Goal: Feedback & Contribution: Leave review/rating

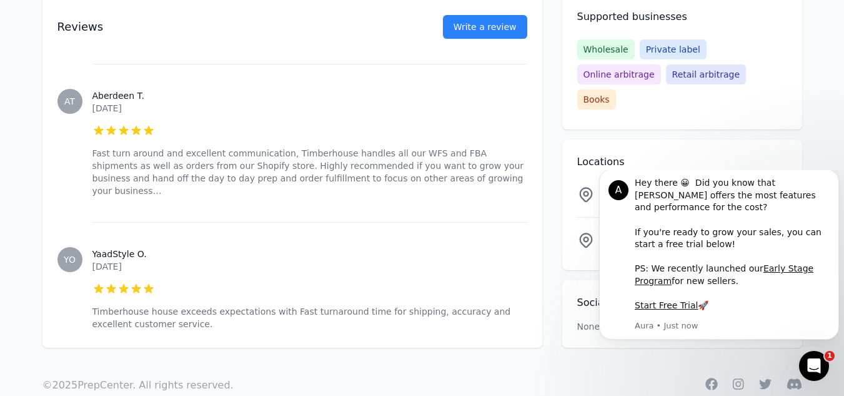
scroll to position [805, 0]
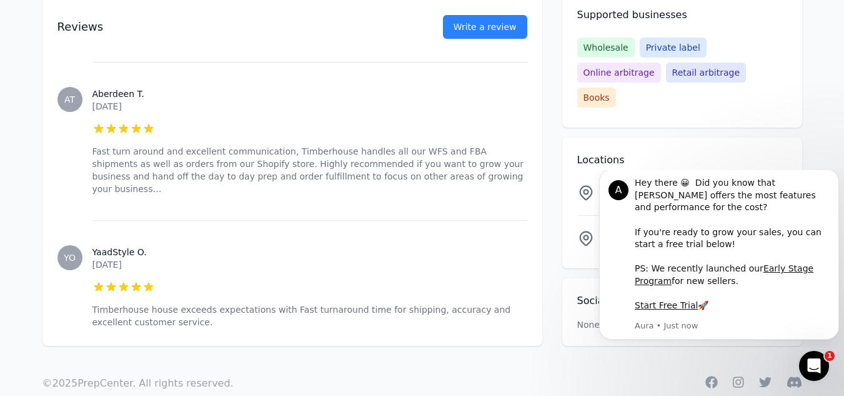
click at [371, 246] on h3 "YaadStyle O." at bounding box center [309, 252] width 435 height 12
click at [495, 20] on link "Write a review" at bounding box center [485, 27] width 84 height 24
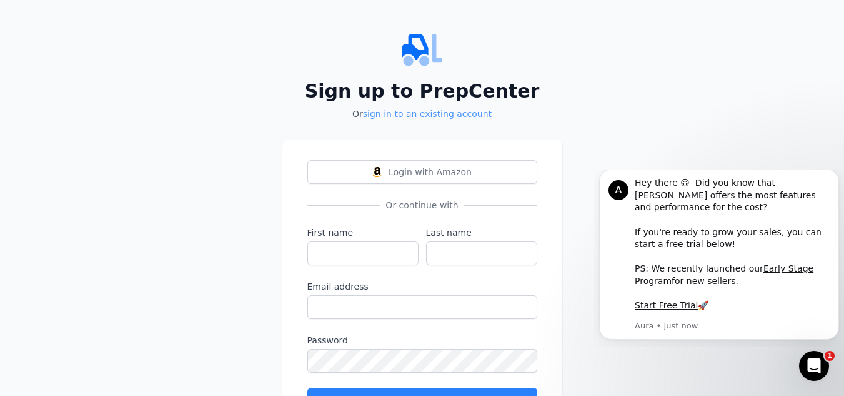
click at [375, 111] on link "sign in to an existing account" at bounding box center [427, 114] width 129 height 10
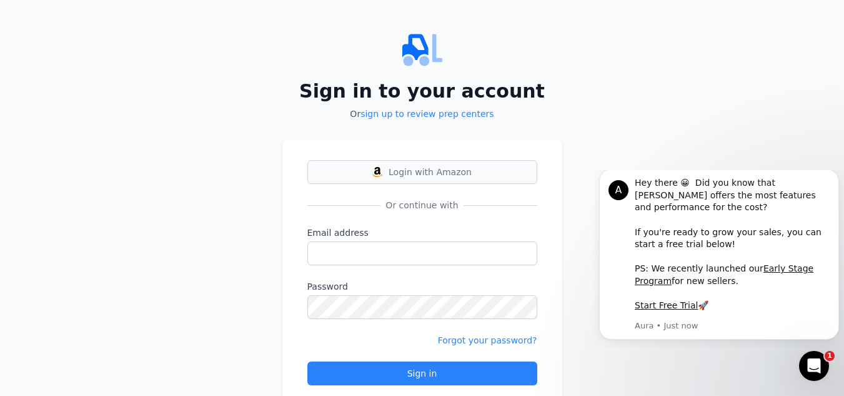
click at [424, 166] on span "Login with Amazon" at bounding box center [430, 172] width 83 height 12
click at [703, 59] on div "Sign in to your account Or sign up to review prep centers Login with Amazon Or …" at bounding box center [422, 217] width 844 height 435
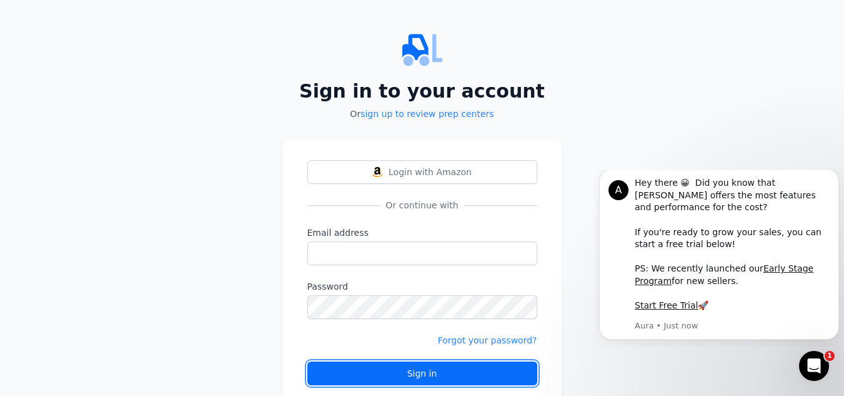
click at [427, 375] on div "Sign in" at bounding box center [422, 373] width 209 height 12
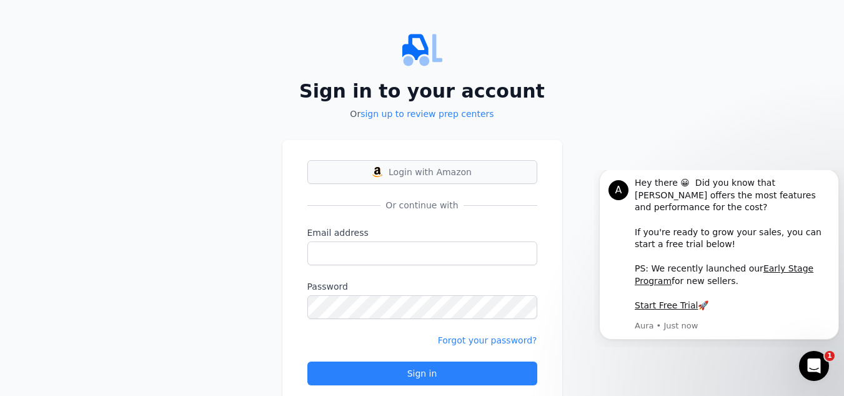
click at [397, 164] on button "Login with Amazon" at bounding box center [422, 172] width 230 height 24
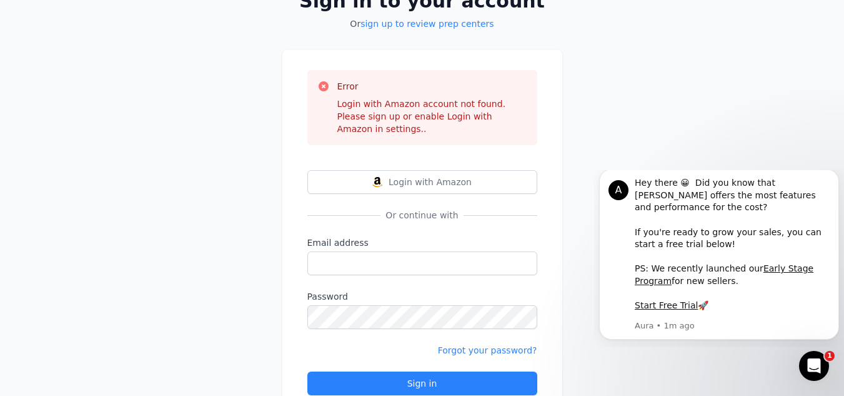
scroll to position [102, 0]
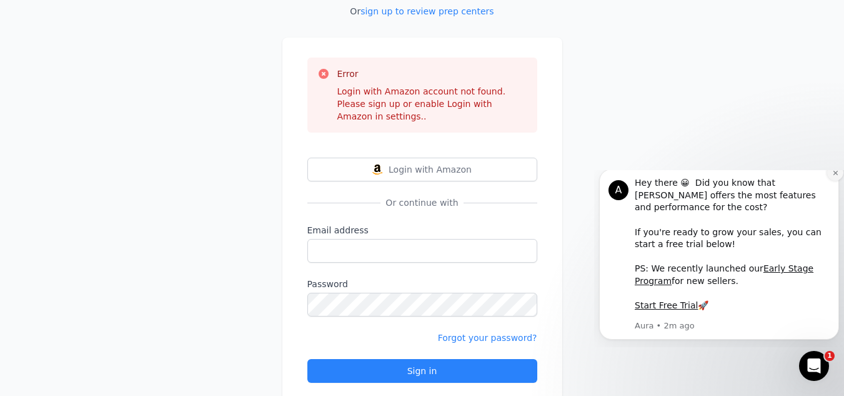
click at [835, 180] on button "Dismiss notification" at bounding box center [835, 172] width 16 height 16
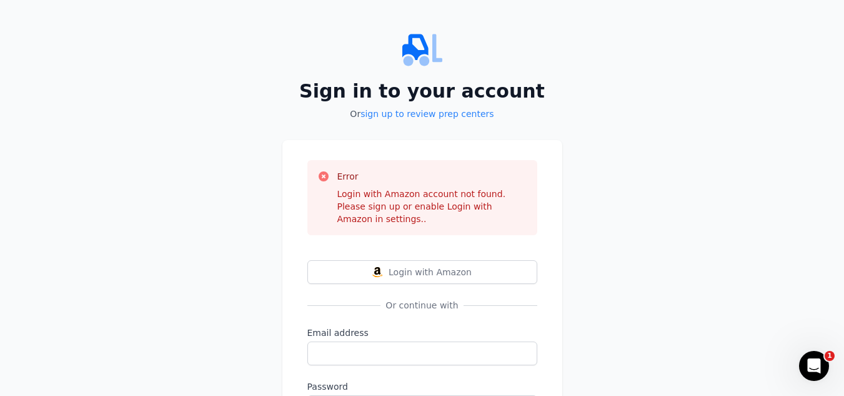
scroll to position [127, 0]
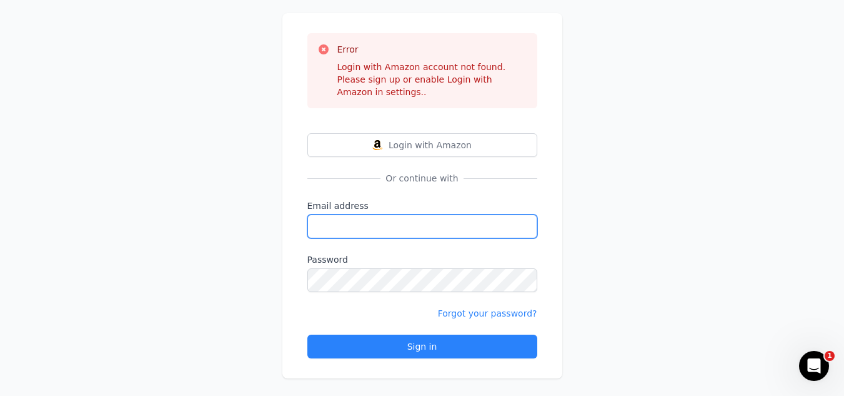
click at [364, 214] on input "Email address" at bounding box center [422, 226] width 230 height 24
click at [599, 177] on div "Sign in to your account Or sign up to review prep centers Error Login with Amaz…" at bounding box center [422, 140] width 844 height 535
click at [414, 133] on button "Login with Amazon" at bounding box center [422, 145] width 230 height 24
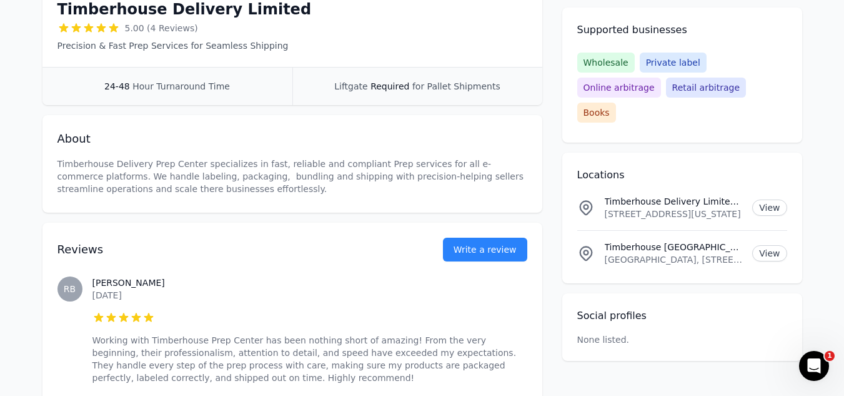
scroll to position [278, 0]
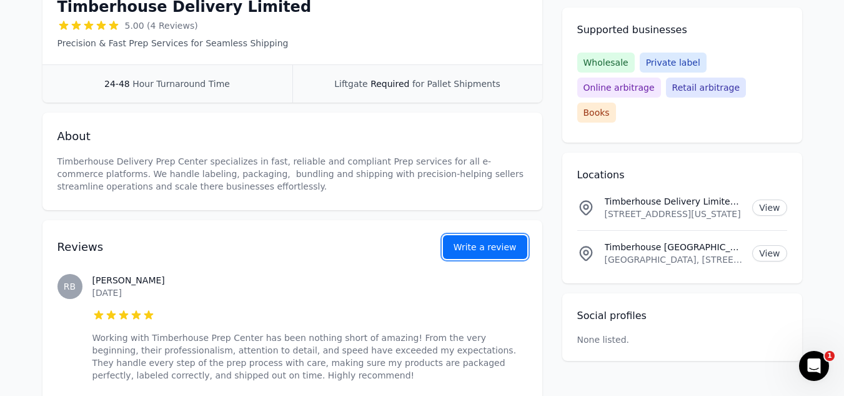
click at [478, 246] on link "Write a review" at bounding box center [485, 247] width 84 height 24
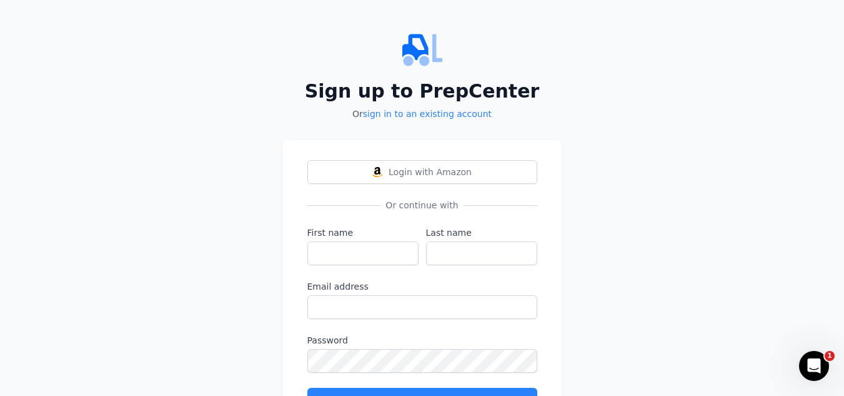
scroll to position [66, 0]
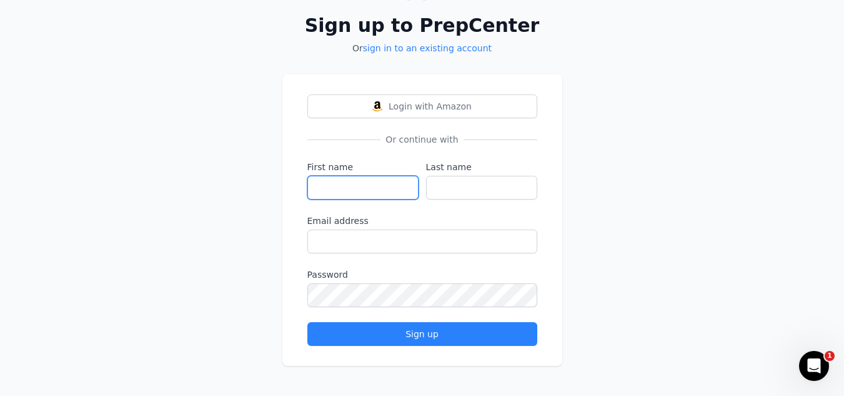
click at [326, 181] on input "First name" at bounding box center [362, 188] width 111 height 24
type input "Inspired"
type input "Ltd"
type input "Inspired Trading"
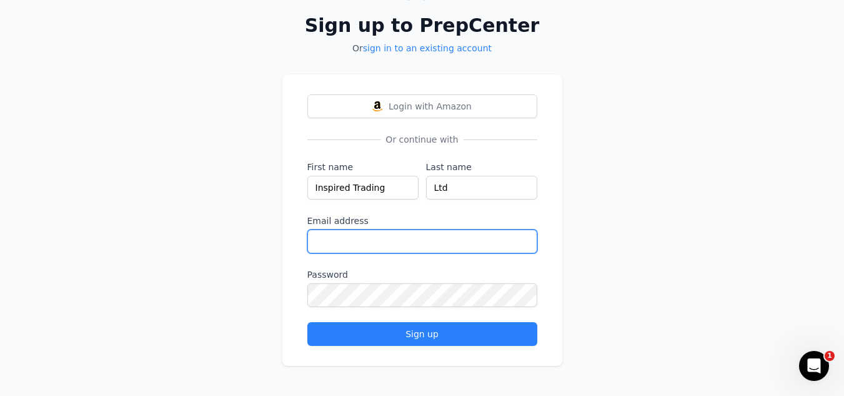
click at [343, 247] on input "Email address" at bounding box center [422, 241] width 230 height 24
type input "[EMAIL_ADDRESS][DOMAIN_NAME]"
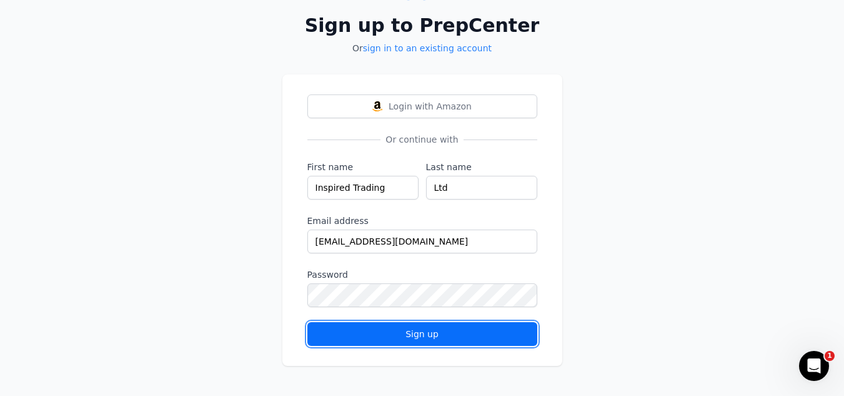
click at [401, 337] on div "Sign up" at bounding box center [422, 333] width 209 height 12
click at [426, 327] on div "Sign up" at bounding box center [422, 333] width 209 height 12
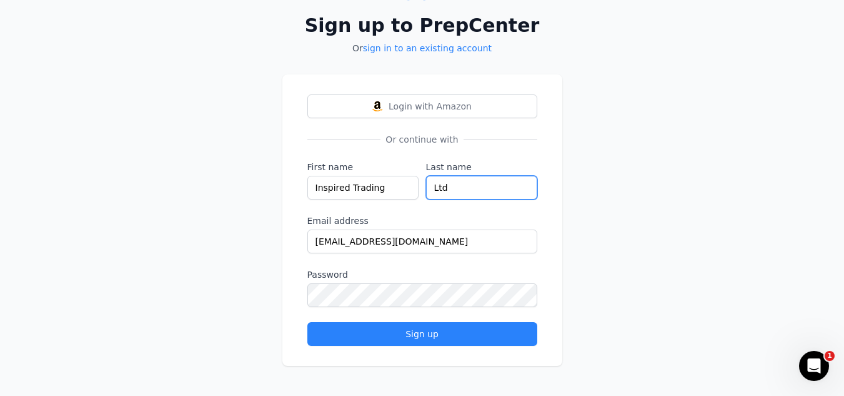
click at [484, 185] on input "Ltd" at bounding box center [481, 188] width 111 height 24
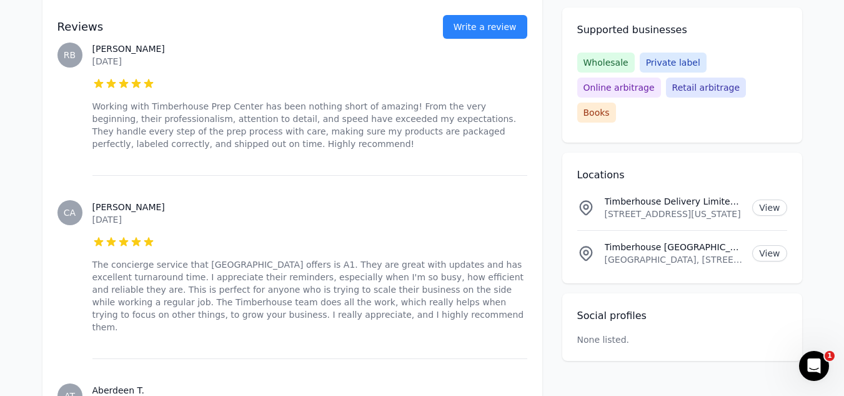
scroll to position [328, 0]
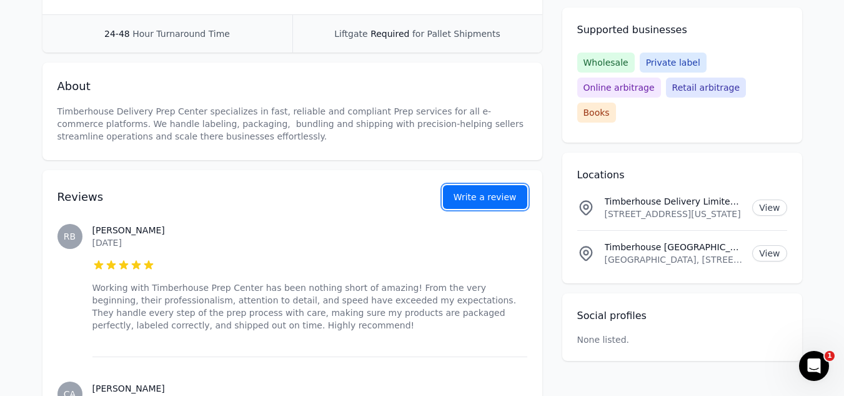
click at [476, 191] on link "Write a review" at bounding box center [485, 197] width 84 height 24
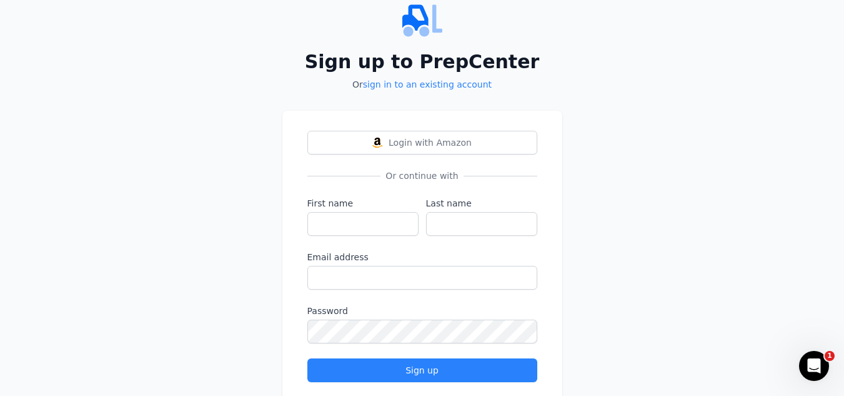
scroll to position [30, 0]
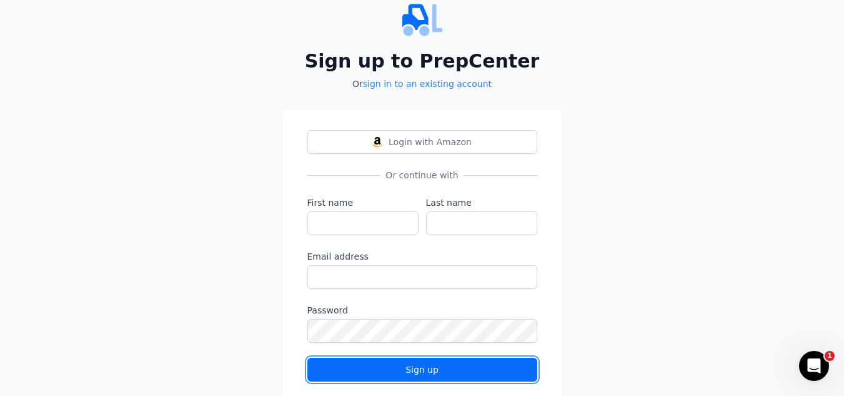
click at [366, 374] on div "Sign up" at bounding box center [422, 369] width 209 height 12
click at [379, 366] on div "Sign up" at bounding box center [422, 369] width 209 height 12
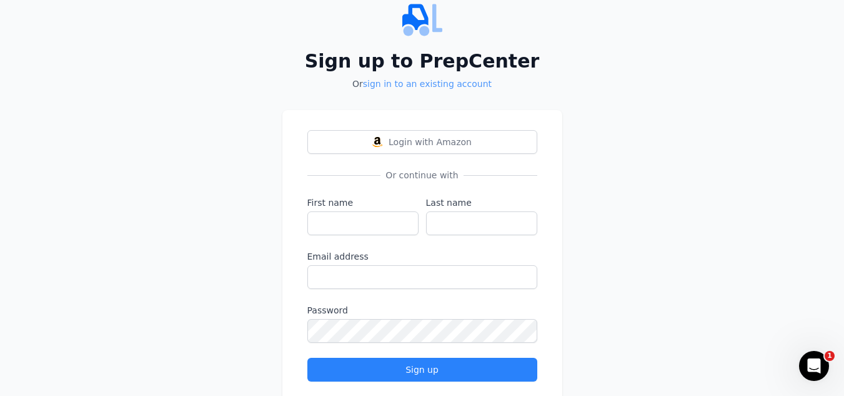
click at [442, 80] on link "sign in to an existing account" at bounding box center [427, 84] width 129 height 10
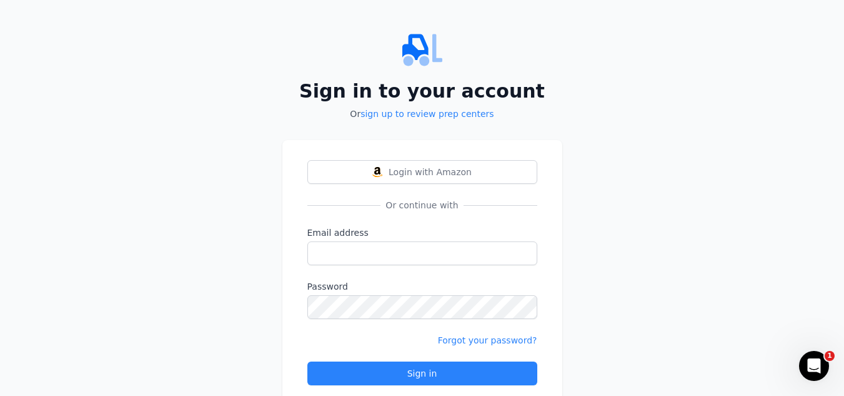
scroll to position [39, 0]
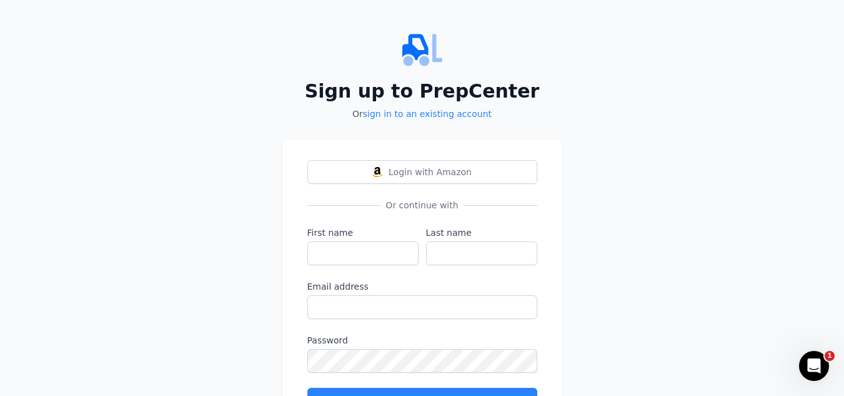
click at [412, 91] on h2 "Sign up to PrepCenter" at bounding box center [422, 91] width 280 height 22
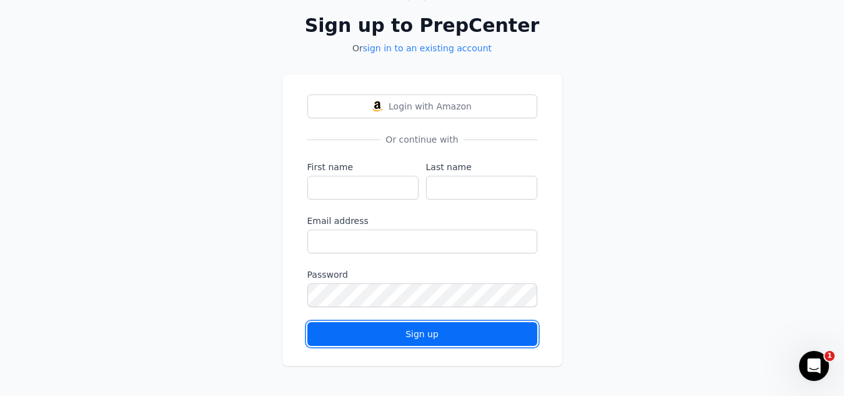
click at [391, 331] on div "Sign up" at bounding box center [422, 333] width 209 height 12
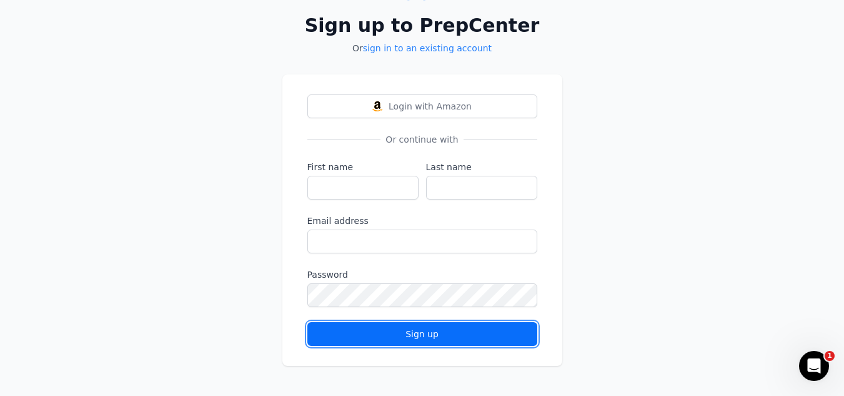
click at [391, 331] on div "Sign up" at bounding box center [422, 333] width 209 height 12
click at [421, 329] on div "Sign up" at bounding box center [422, 333] width 209 height 12
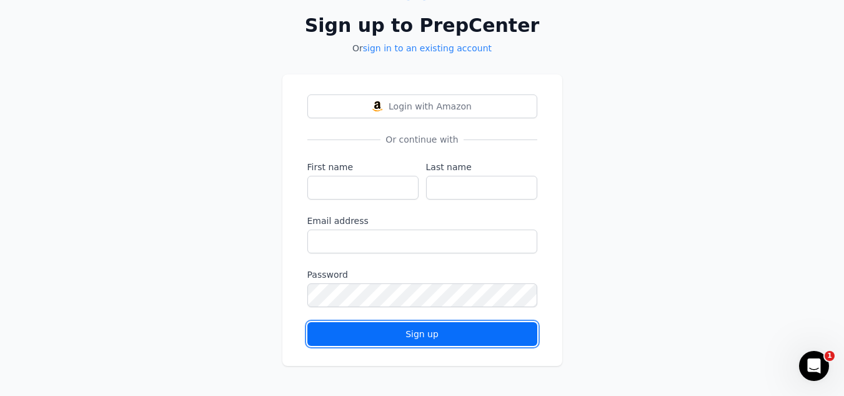
click at [421, 329] on div "Sign up" at bounding box center [422, 333] width 209 height 12
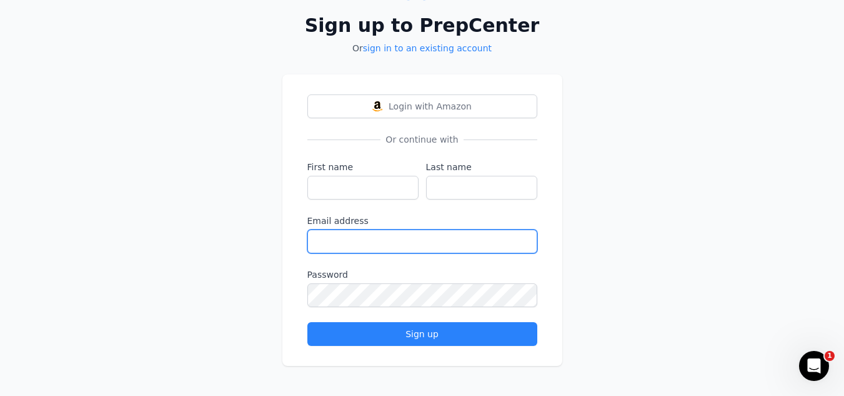
click at [381, 244] on input "Email address" at bounding box center [422, 241] width 230 height 24
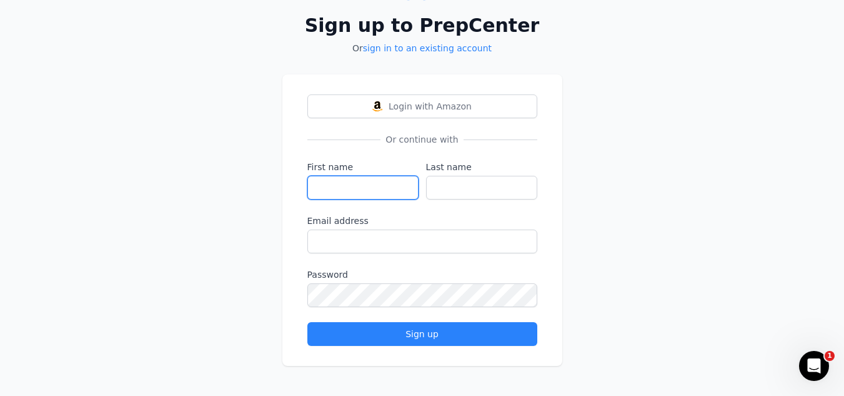
click at [331, 181] on input "First name" at bounding box center [362, 188] width 111 height 24
type input "Inspired"
type input "Ltd"
click at [346, 229] on div "Email address" at bounding box center [422, 233] width 230 height 39
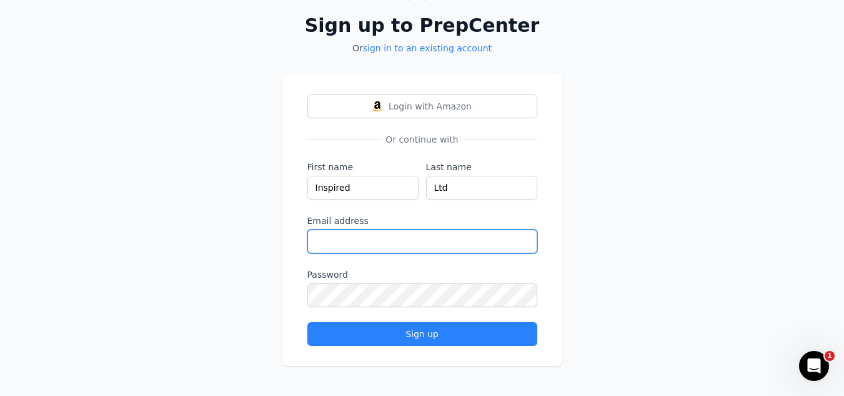
click at [339, 235] on input "Email address" at bounding box center [422, 241] width 230 height 24
type input "[EMAIL_ADDRESS][DOMAIN_NAME]"
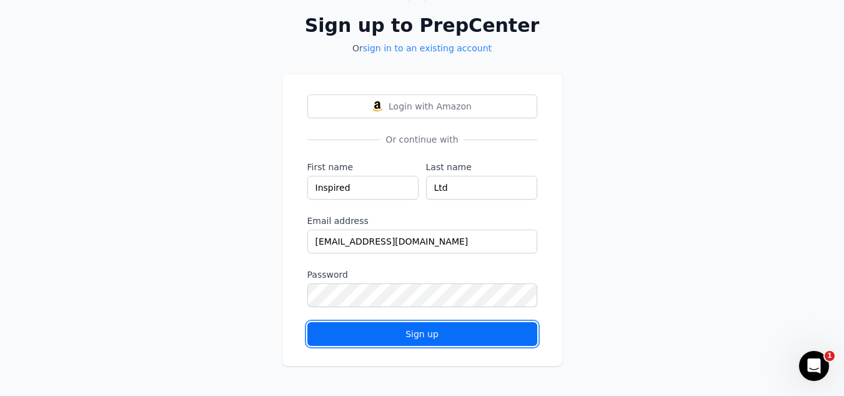
click at [384, 331] on div "Sign up" at bounding box center [422, 333] width 209 height 12
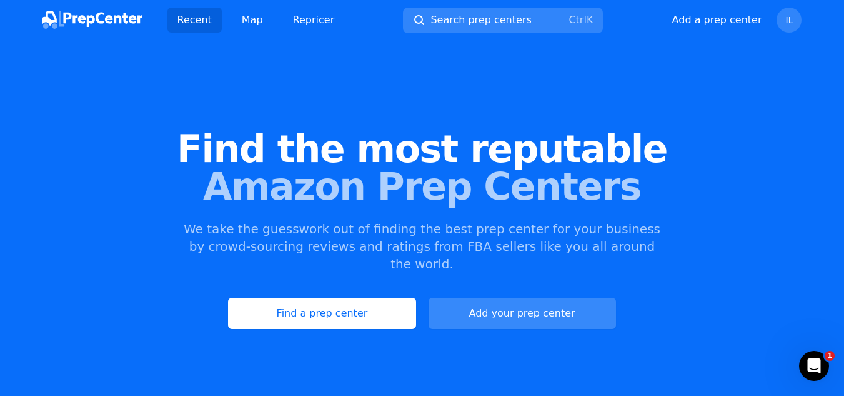
click at [477, 297] on button "Add your prep center" at bounding box center [522, 312] width 187 height 31
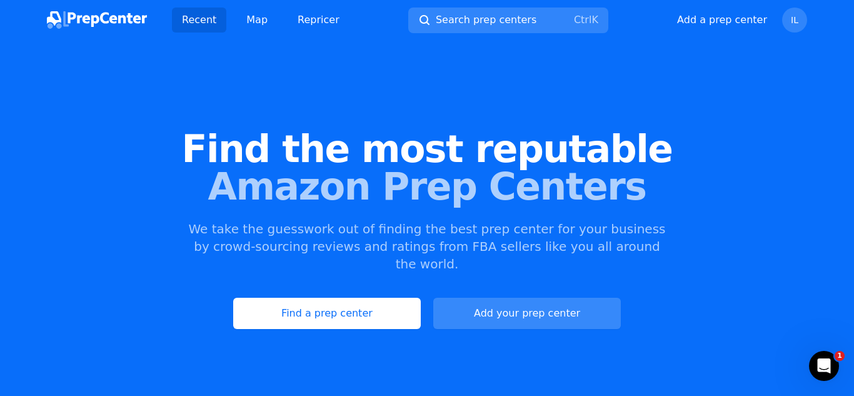
select select "US"
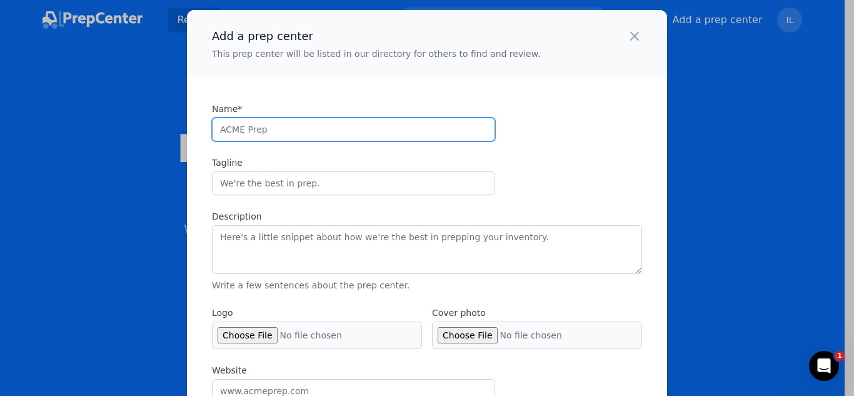
click at [267, 138] on input "Name*" at bounding box center [353, 129] width 283 height 24
type input "Timberhouse Delivery Limited"
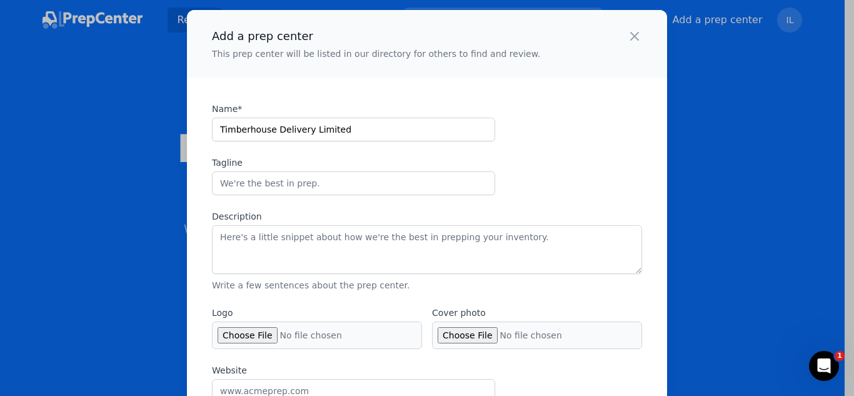
type input "14702951712"
type input "[STREET_ADDRESS]"
type input "Suite P"
type input "Lithonia"
type input "[US_STATE]"
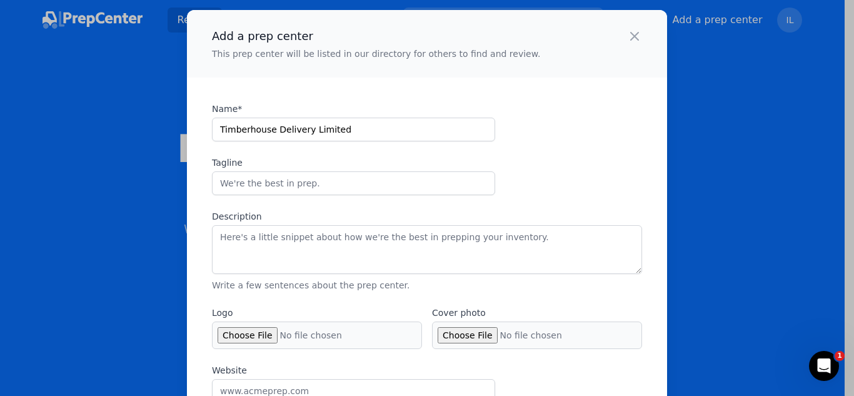
type input "30058"
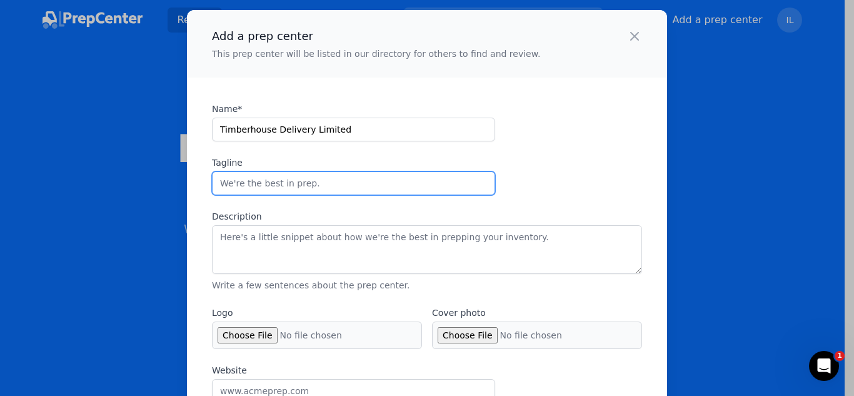
click at [302, 184] on input "Tagline" at bounding box center [353, 183] width 283 height 24
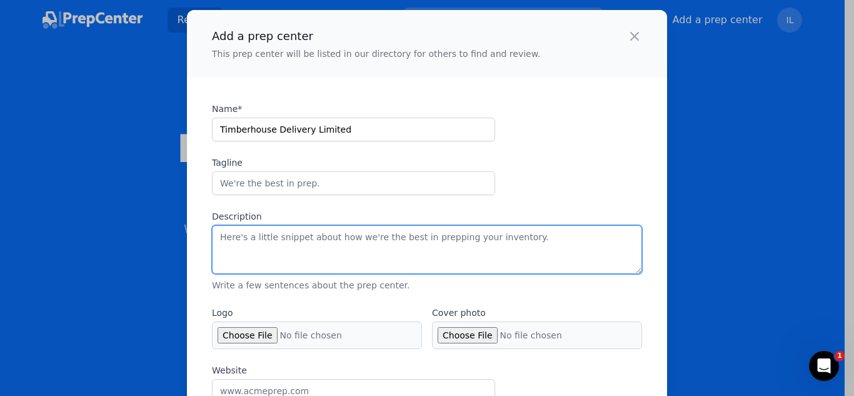
click at [309, 240] on textarea "Description" at bounding box center [427, 249] width 430 height 49
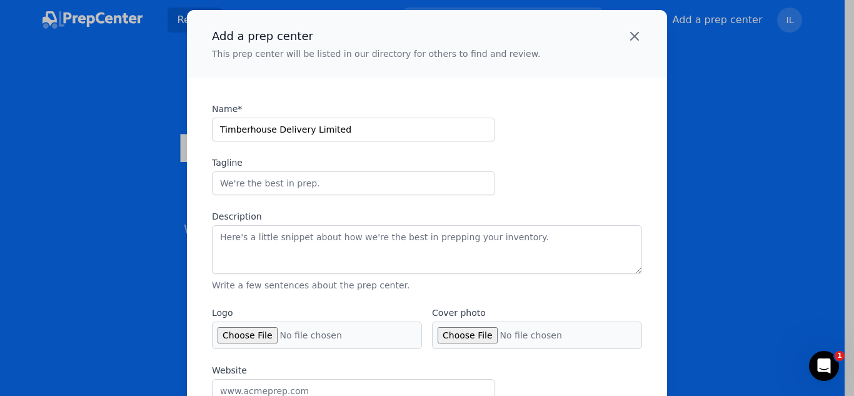
click at [634, 36] on icon "button" at bounding box center [634, 36] width 15 height 15
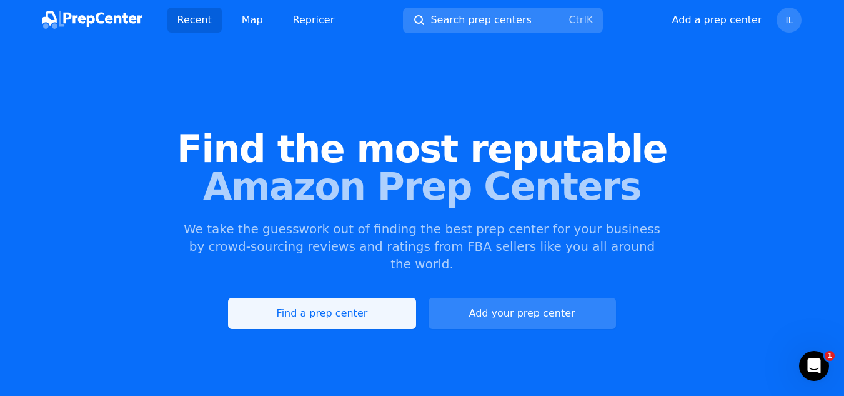
click at [351, 297] on link "Find a prep center" at bounding box center [321, 312] width 187 height 31
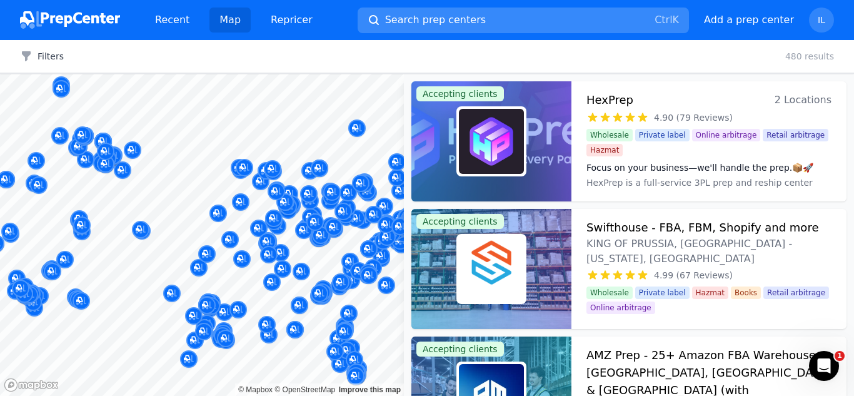
click at [479, 15] on button "Search prep centers Ctrl K" at bounding box center [522, 20] width 331 height 26
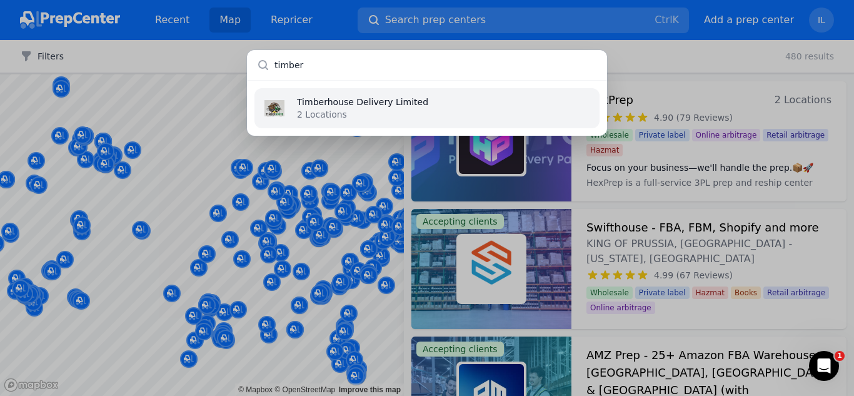
type input "timber"
click at [315, 100] on p "Timberhouse Delivery Limited" at bounding box center [362, 102] width 131 height 12
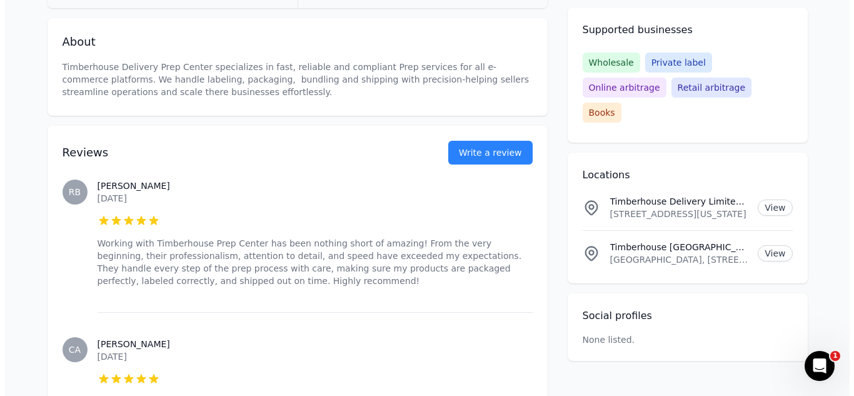
scroll to position [522, 0]
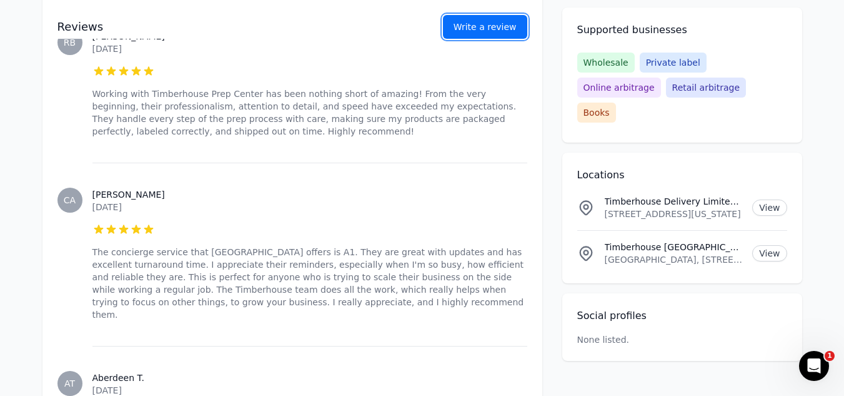
click at [484, 15] on button "Write a review" at bounding box center [485, 27] width 84 height 24
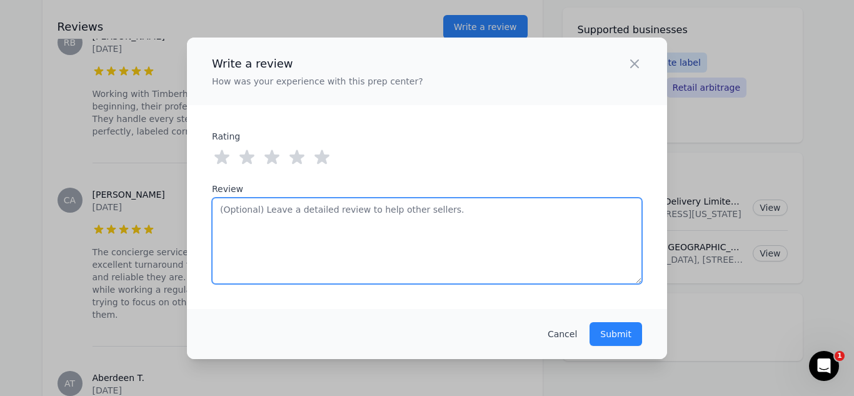
click at [300, 226] on textarea "Review" at bounding box center [427, 240] width 430 height 86
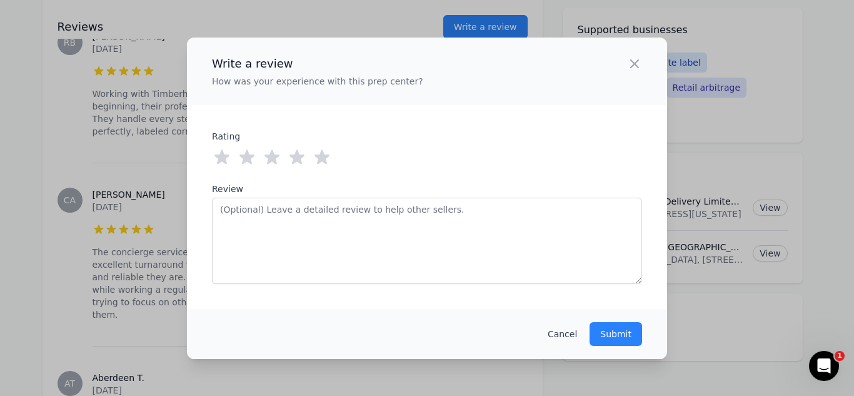
click at [326, 156] on icon at bounding box center [321, 156] width 15 height 14
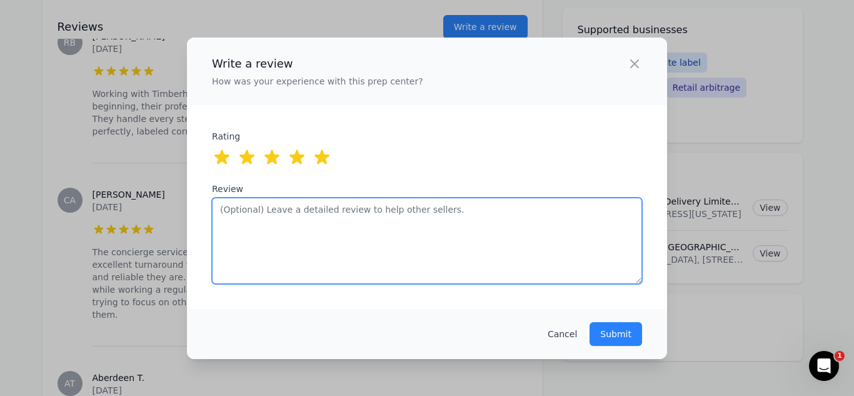
click at [452, 215] on textarea "Review" at bounding box center [427, 240] width 430 height 86
type textarea "T"
type textarea "W"
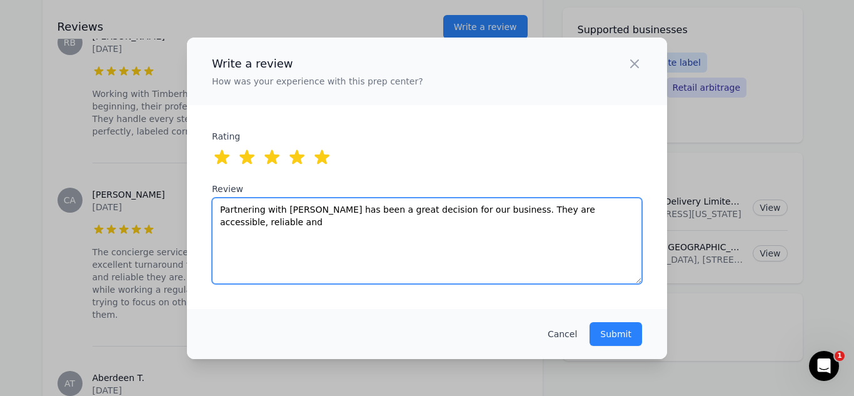
click at [307, 209] on textarea "Partnering with [PERSON_NAME] has been a great decision for our business. They …" at bounding box center [427, 240] width 430 height 86
click at [628, 212] on textarea "Partnering with [PERSON_NAME] house has been a great decision for our business.…" at bounding box center [427, 240] width 430 height 86
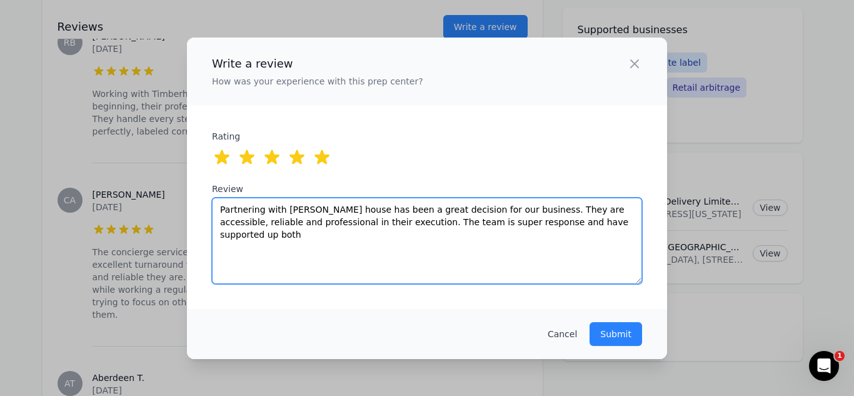
click at [442, 219] on textarea "Partnering with [PERSON_NAME] house has been a great decision for our business.…" at bounding box center [427, 240] width 430 height 86
click at [491, 222] on textarea "Partnering with [PERSON_NAME] house has been a great decision for our business.…" at bounding box center [427, 240] width 430 height 86
click at [565, 228] on textarea "Partnering with [PERSON_NAME] house has been a great decision for our business.…" at bounding box center [427, 240] width 430 height 86
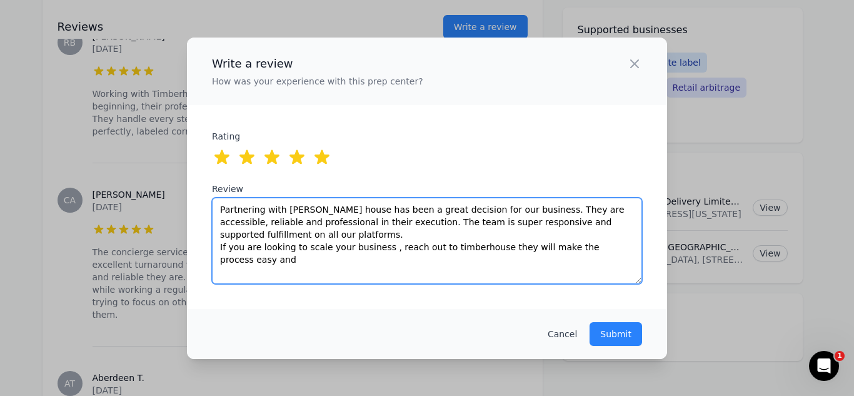
click at [457, 234] on textarea "Partnering with [PERSON_NAME] house has been a great decision for our business.…" at bounding box center [427, 240] width 430 height 86
click at [627, 233] on textarea "Partnering with [PERSON_NAME] house has been a great decision for our business.…" at bounding box center [427, 240] width 430 height 86
click at [380, 236] on textarea "Partnering with [PERSON_NAME] house has been a great decision for our business.…" at bounding box center [427, 240] width 430 height 86
click at [533, 235] on textarea "Partnering with [PERSON_NAME] house has been a great decision for our business.…" at bounding box center [427, 240] width 430 height 86
click at [250, 249] on textarea "Partnering with [PERSON_NAME] house has been a great decision for our business.…" at bounding box center [427, 240] width 430 height 86
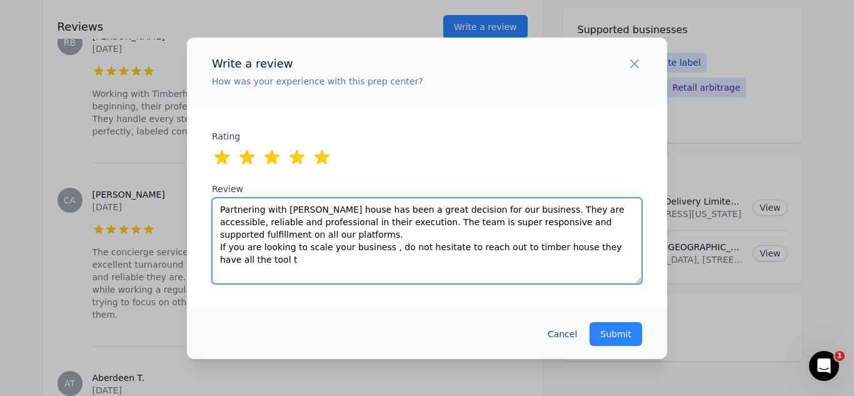
click at [250, 249] on textarea "Partnering with [PERSON_NAME] house has been a great decision for our business.…" at bounding box center [427, 240] width 430 height 86
click at [555, 229] on textarea "Partnering with [PERSON_NAME] house has been a great decision for our business.…" at bounding box center [427, 240] width 430 height 86
click at [529, 237] on textarea "Partnering with [PERSON_NAME] house has been a great decision for our business.…" at bounding box center [427, 240] width 430 height 86
click at [310, 214] on textarea "Partnering with [PERSON_NAME] house has been a great decision for our business.…" at bounding box center [427, 240] width 430 height 86
click at [505, 234] on textarea "Partnering with [PERSON_NAME] has been a great decision for our business. They …" at bounding box center [427, 240] width 430 height 86
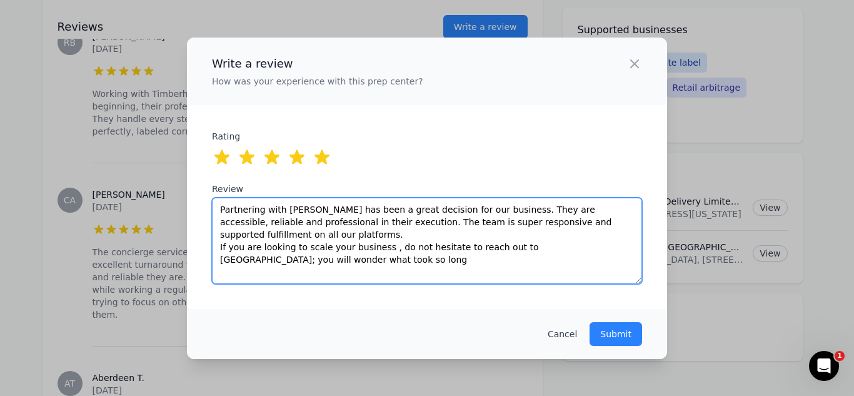
click at [300, 248] on textarea "Partnering with [PERSON_NAME] has been a great decision for our business. They …" at bounding box center [427, 240] width 430 height 86
type textarea "Partnering with [PERSON_NAME] has been a great decision for our business. They …"
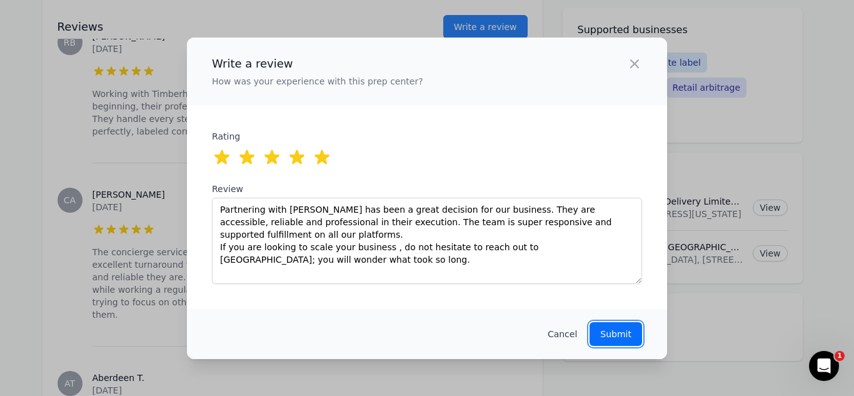
click at [615, 326] on button "Submit" at bounding box center [615, 334] width 52 height 24
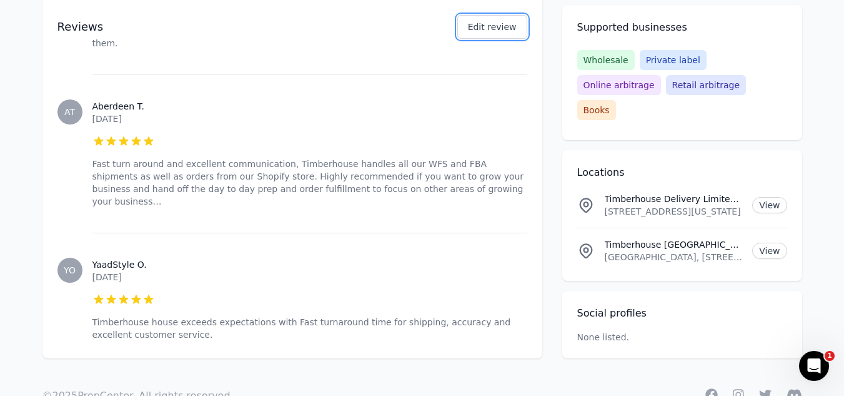
scroll to position [0, 0]
